Goal: Task Accomplishment & Management: Manage account settings

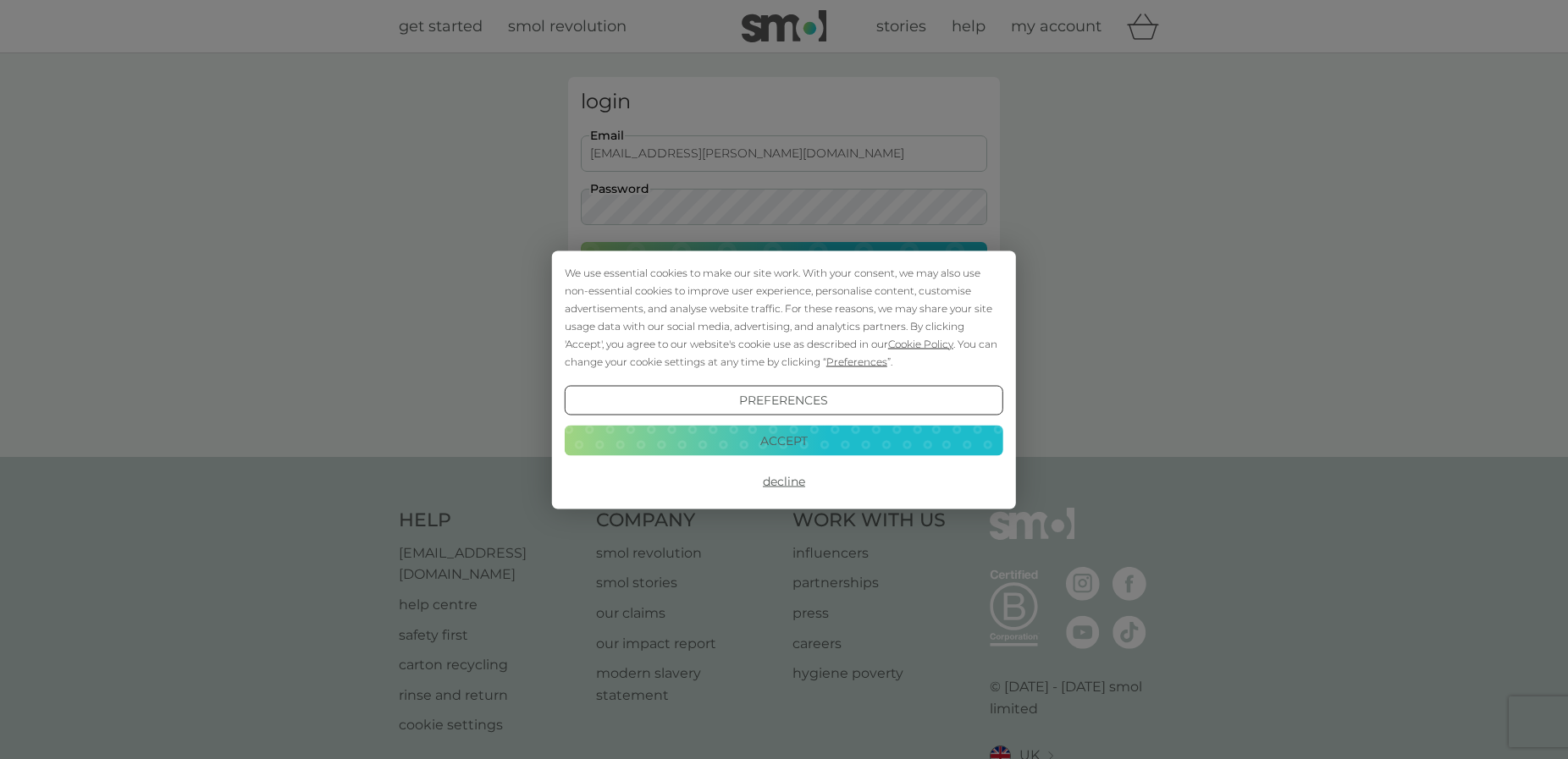
click at [768, 485] on button "Decline" at bounding box center [784, 481] width 438 height 30
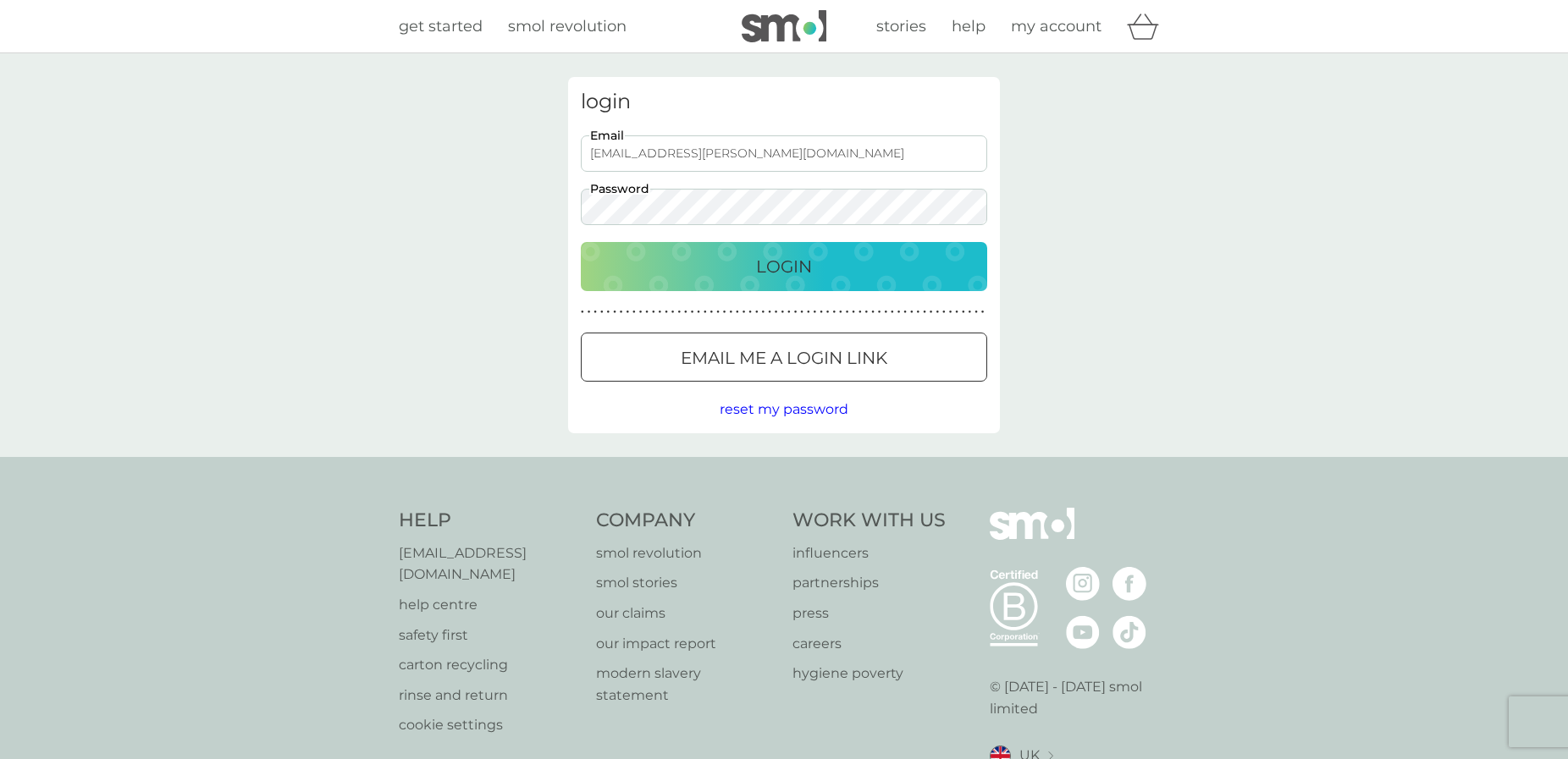
click at [707, 266] on div "Login" at bounding box center [784, 266] width 372 height 27
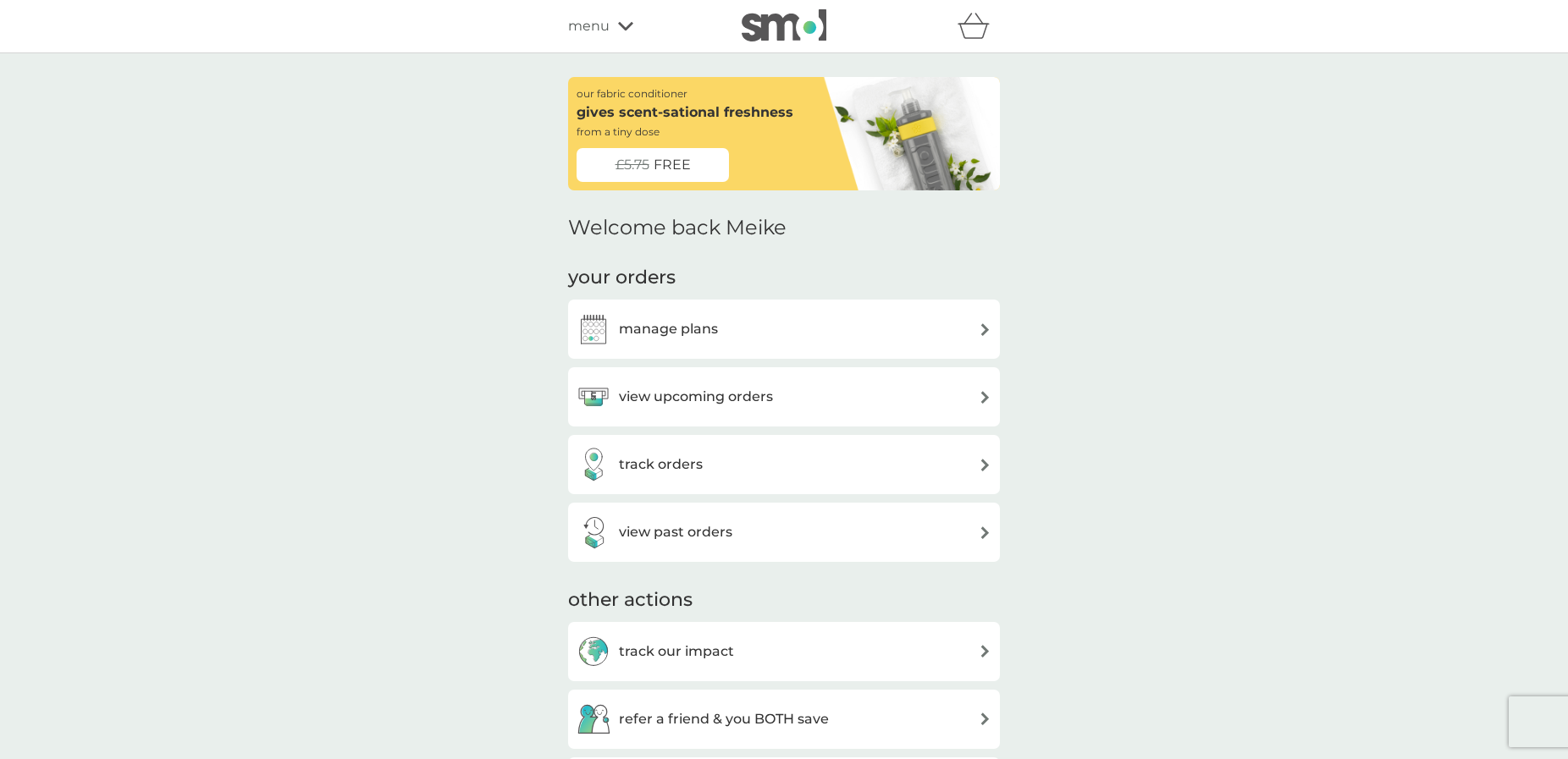
click at [969, 390] on div "view upcoming orders" at bounding box center [784, 396] width 415 height 34
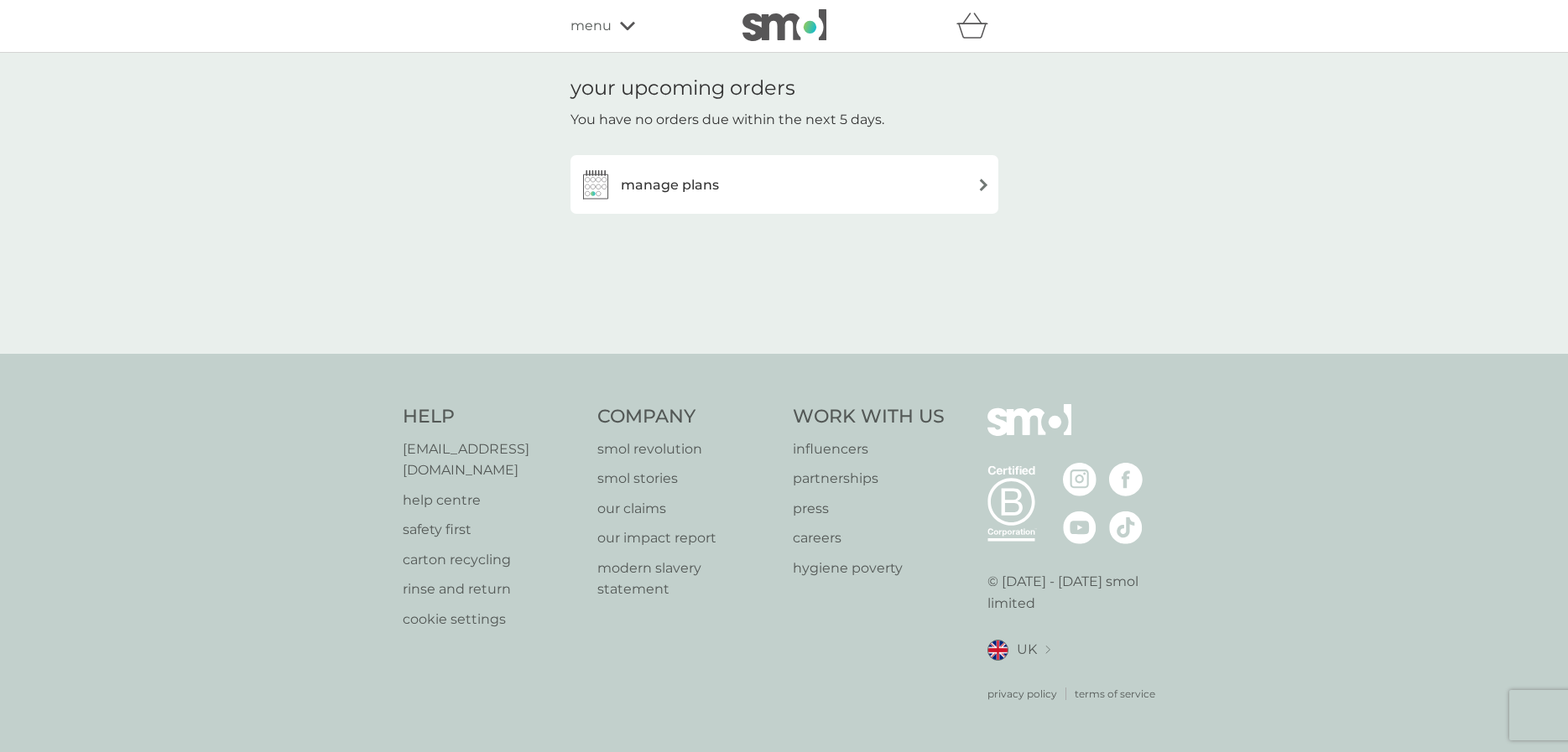
click at [642, 186] on h3 "manage plans" at bounding box center [670, 185] width 98 height 21
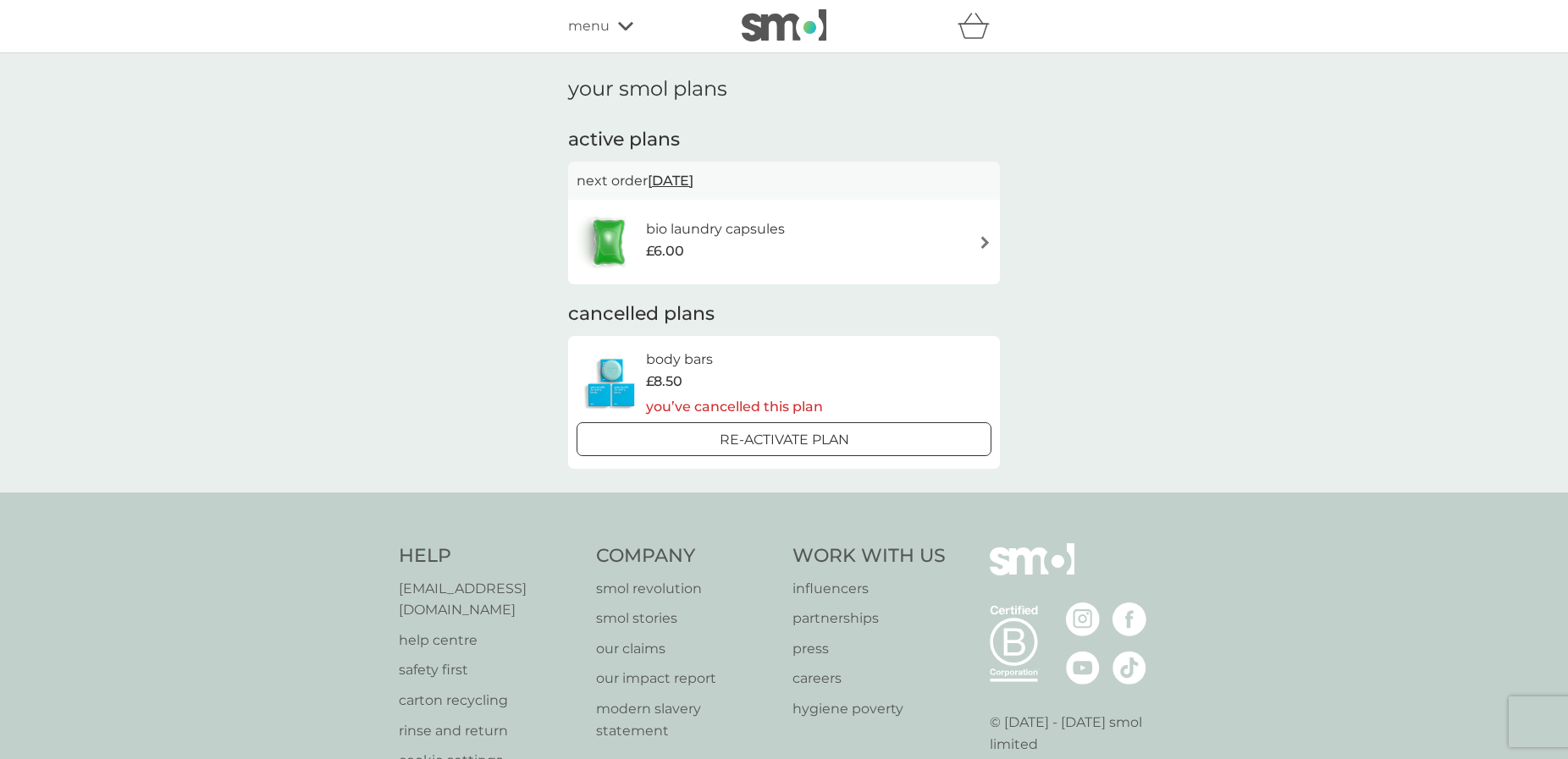
click at [693, 180] on span "21 Sep 2025" at bounding box center [670, 180] width 46 height 33
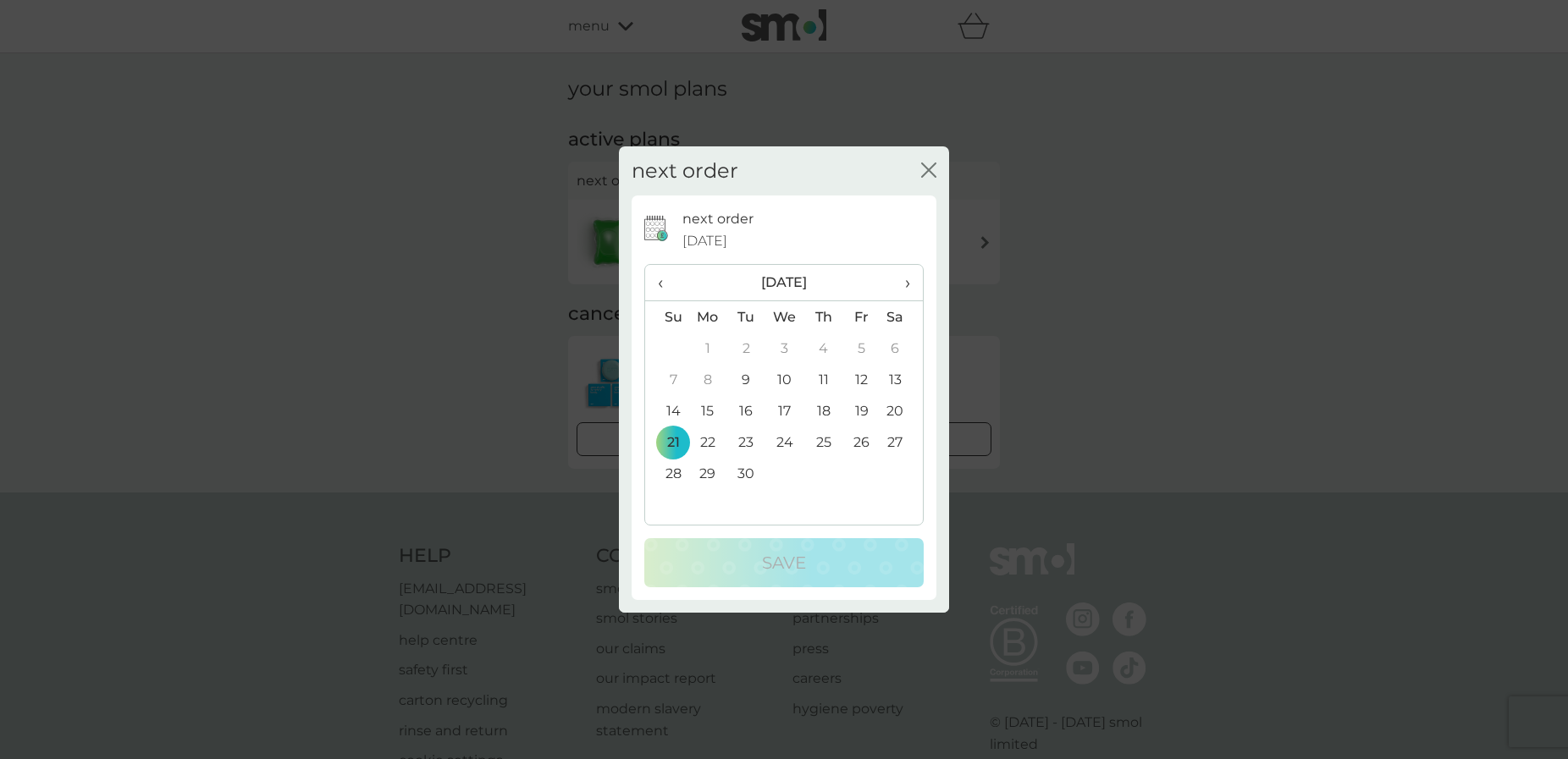
click at [906, 286] on span "›" at bounding box center [902, 282] width 17 height 36
click at [909, 284] on span "›" at bounding box center [902, 282] width 17 height 36
click at [705, 468] on td "24" at bounding box center [707, 474] width 39 height 31
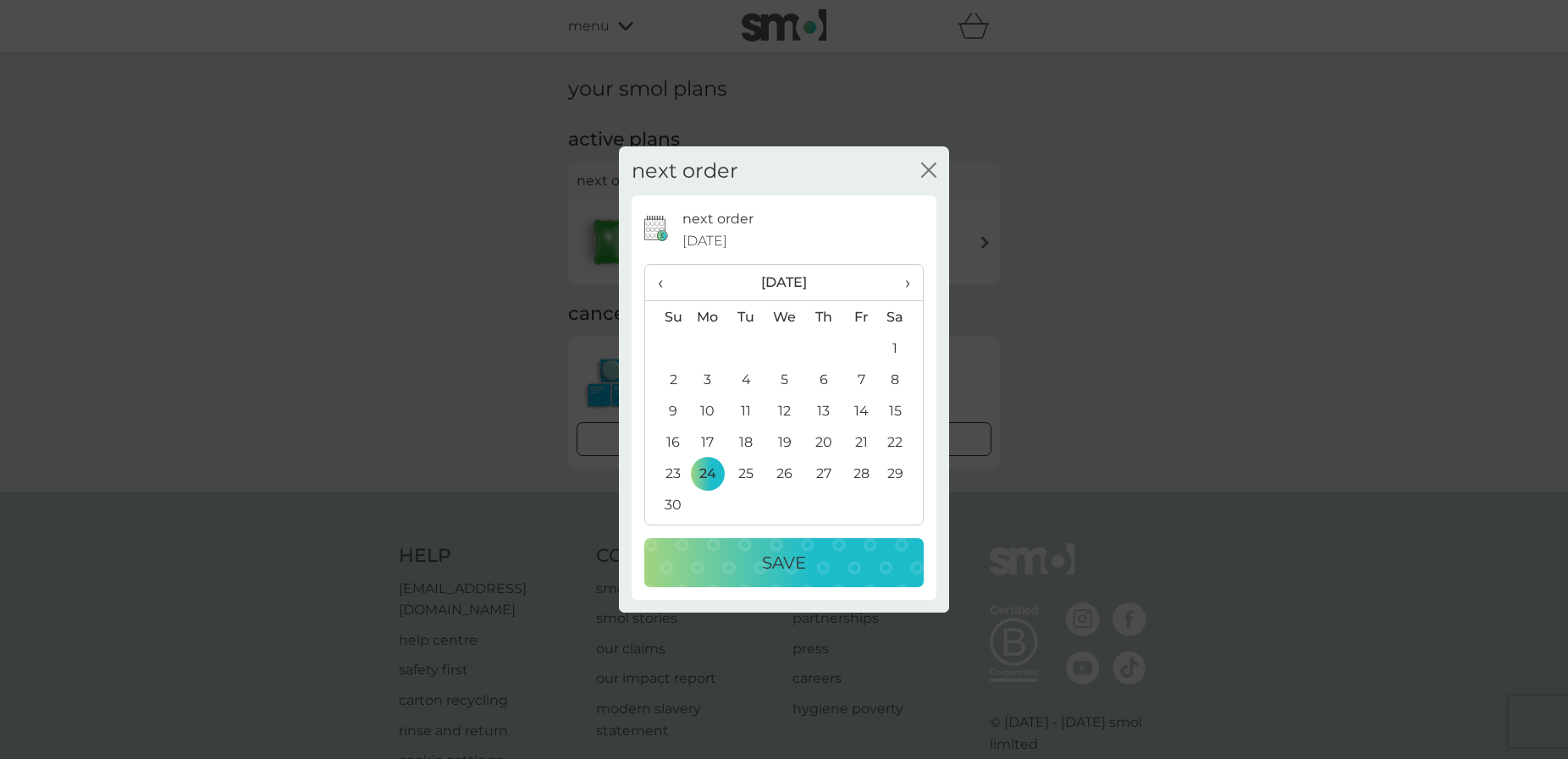
click at [747, 566] on div "Save" at bounding box center [784, 562] width 246 height 27
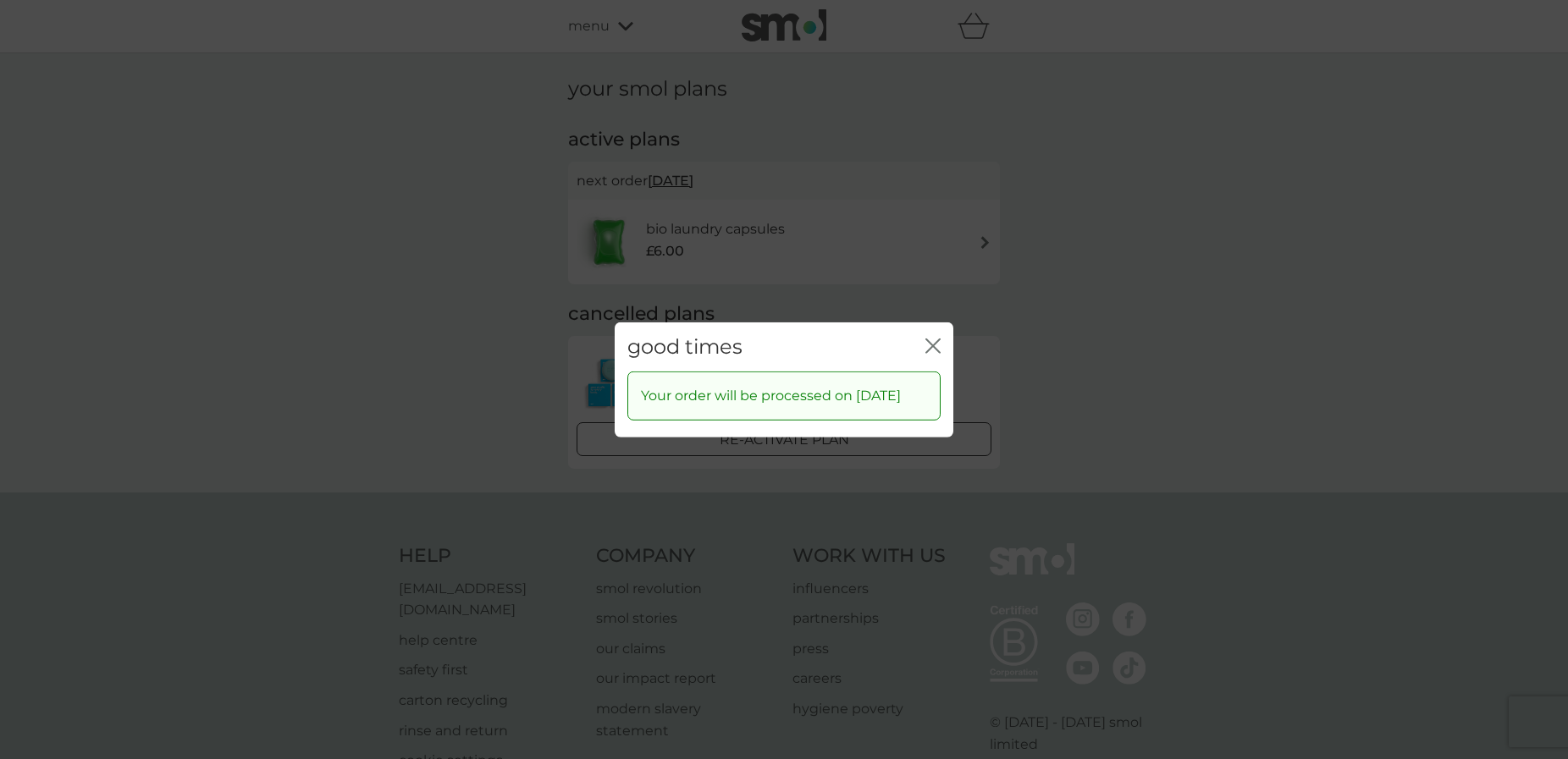
click at [935, 338] on icon "close" at bounding box center [936, 345] width 7 height 14
